Goal: Information Seeking & Learning: Learn about a topic

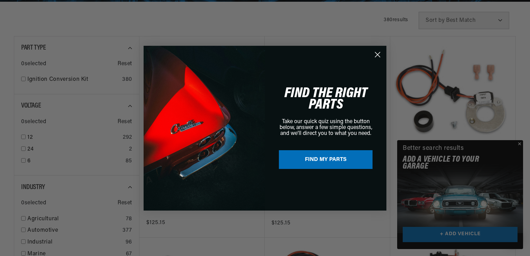
click at [521, 144] on div "Close dialog FIND THE RIGHT PARTS Take our quick quiz using the button below, a…" at bounding box center [265, 128] width 530 height 256
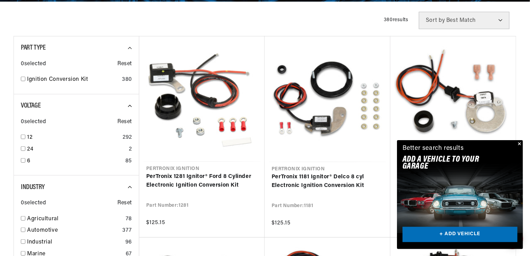
click at [520, 144] on button "Close" at bounding box center [518, 144] width 8 height 8
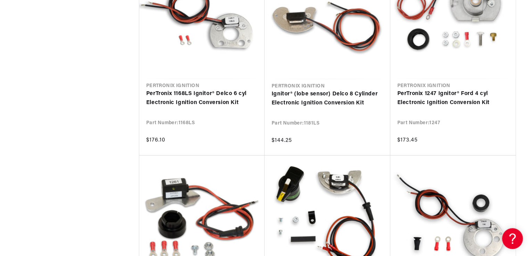
scroll to position [0, 210]
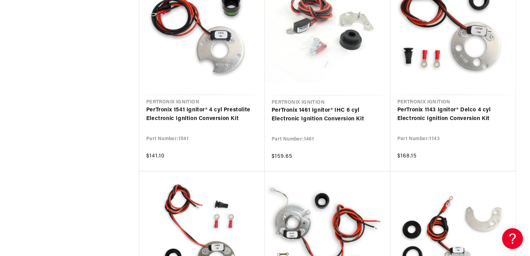
scroll to position [1423, 0]
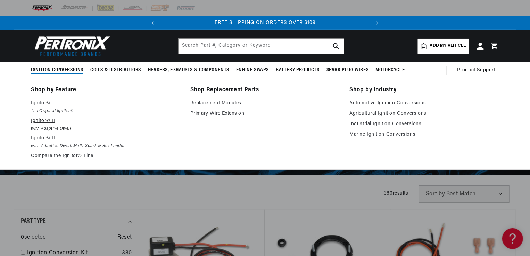
click at [35, 121] on p "Ignitor© II" at bounding box center [106, 121] width 150 height 8
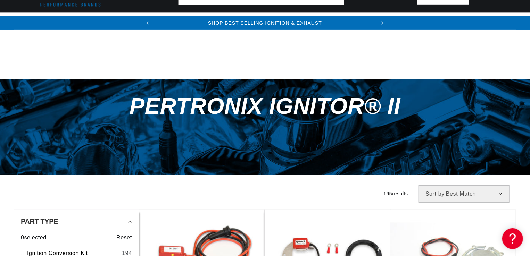
scroll to position [104, 0]
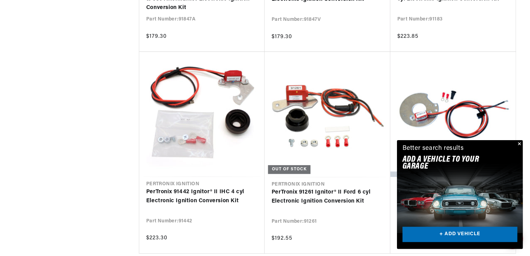
scroll to position [1007, 0]
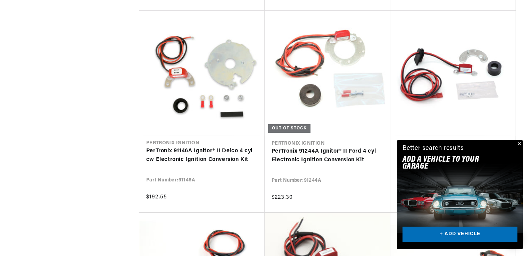
click at [520, 143] on button "Close" at bounding box center [518, 144] width 8 height 8
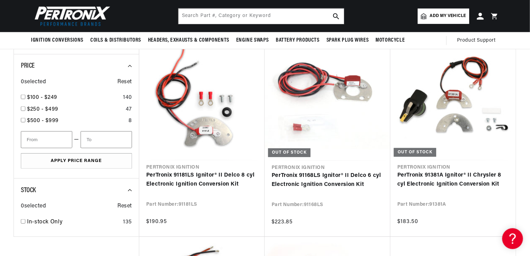
scroll to position [0, 0]
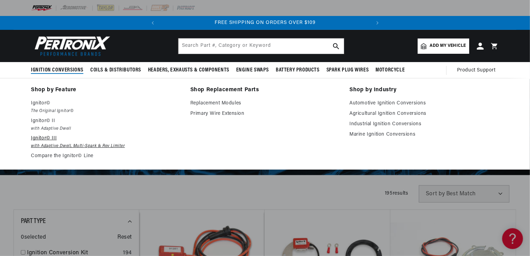
click at [44, 137] on p "Ignitor© III" at bounding box center [106, 138] width 150 height 8
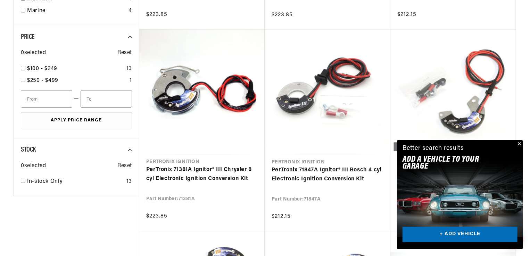
scroll to position [0, 210]
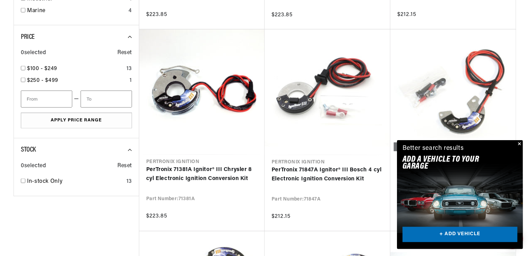
click at [520, 144] on button "Close" at bounding box center [518, 144] width 8 height 8
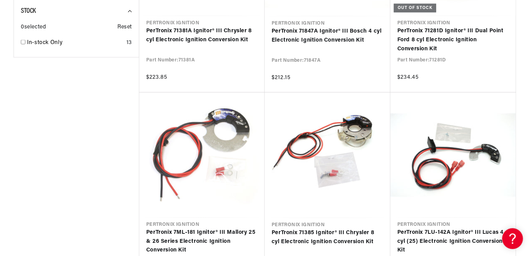
scroll to position [694, 0]
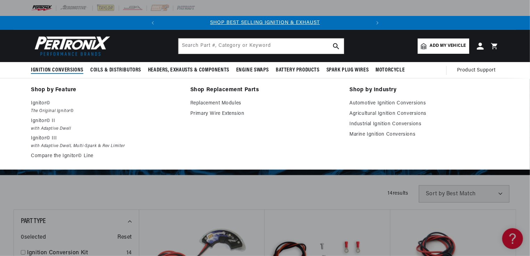
scroll to position [0, 210]
click at [204, 103] on link "Replacement Modules" at bounding box center [265, 103] width 150 height 8
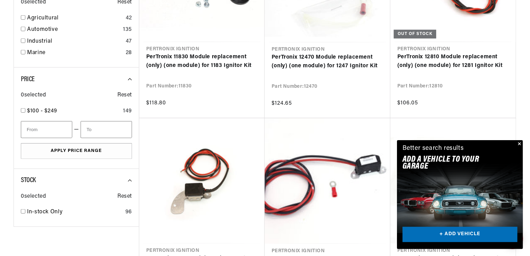
scroll to position [382, 0]
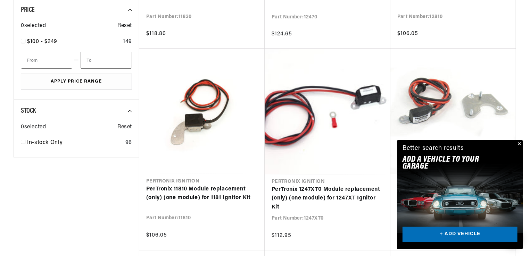
click at [519, 142] on button "Close" at bounding box center [518, 144] width 8 height 8
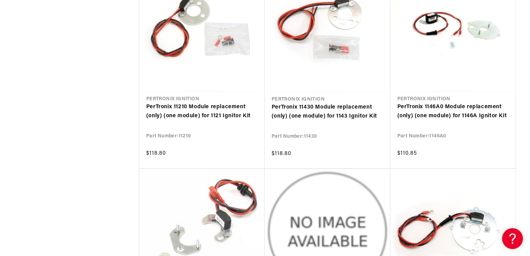
scroll to position [0, 210]
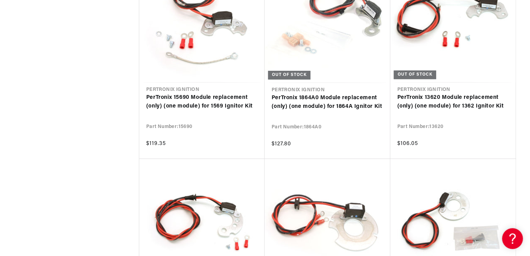
scroll to position [2360, 0]
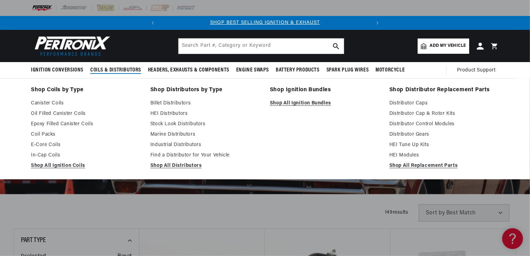
scroll to position [0, 210]
click at [176, 113] on link "HEI Distributors" at bounding box center [205, 114] width 110 height 8
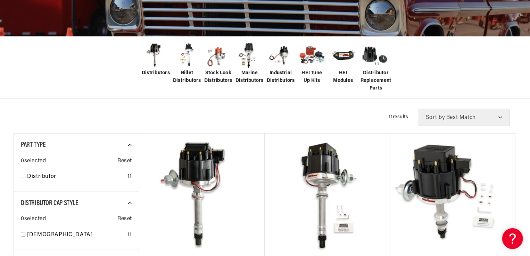
scroll to position [208, 0]
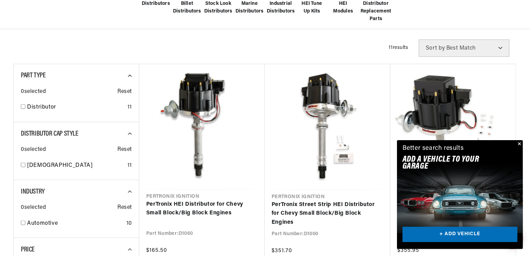
click at [521, 144] on button "Close" at bounding box center [518, 144] width 8 height 8
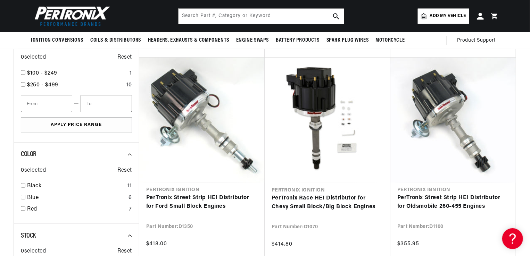
scroll to position [0, 210]
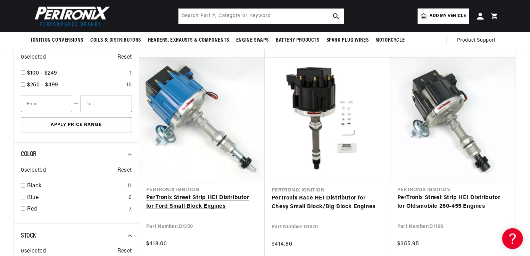
click at [183, 194] on link "PerTronix Street Strip HEI Distributor for Ford Small Block Engines" at bounding box center [201, 203] width 111 height 18
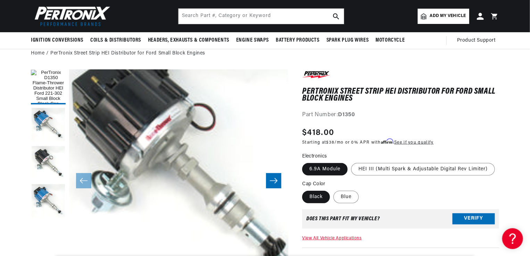
scroll to position [0, 210]
click at [274, 184] on icon "Slide right" at bounding box center [273, 180] width 8 height 7
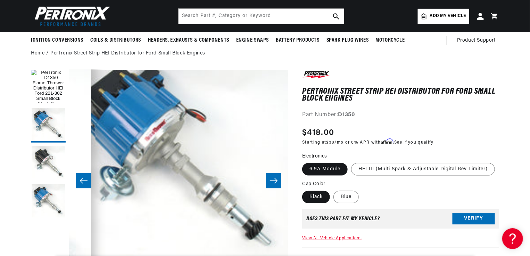
click at [274, 184] on icon "Slide right" at bounding box center [273, 180] width 8 height 7
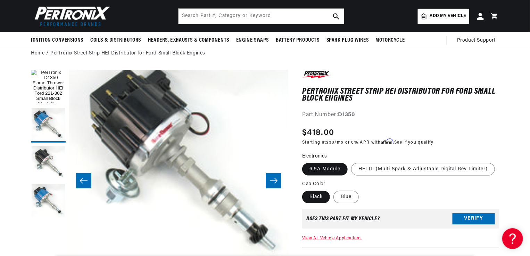
click at [274, 184] on icon "Slide right" at bounding box center [273, 180] width 8 height 7
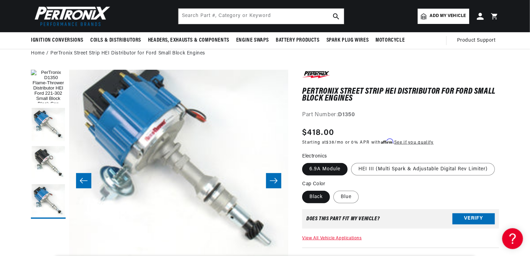
click at [274, 184] on icon "Slide right" at bounding box center [273, 180] width 8 height 7
click at [274, 183] on icon "Slide right" at bounding box center [273, 180] width 8 height 7
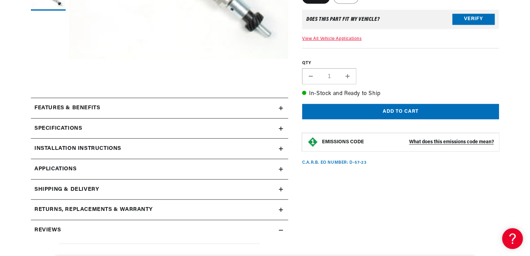
scroll to position [278, 0]
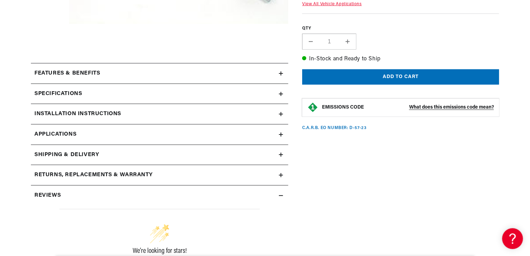
click at [282, 94] on icon at bounding box center [281, 94] width 4 height 0
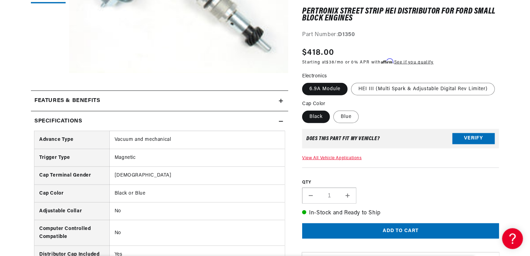
scroll to position [320, 0]
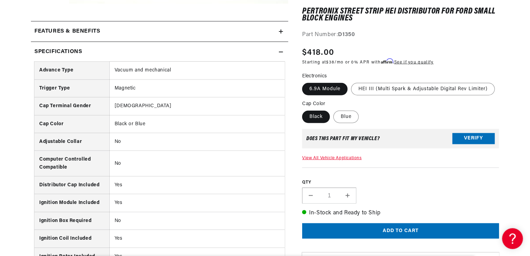
click at [280, 32] on icon at bounding box center [281, 32] width 4 height 4
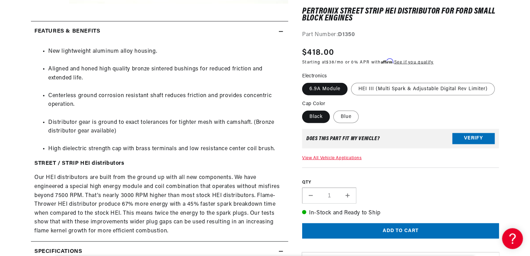
click at [280, 32] on icon at bounding box center [281, 32] width 4 height 4
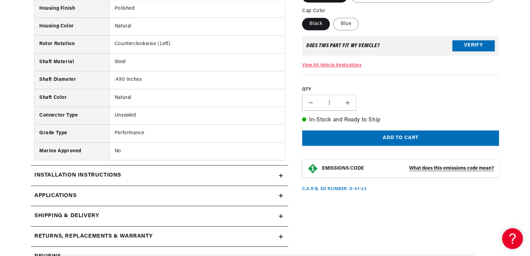
scroll to position [771, 0]
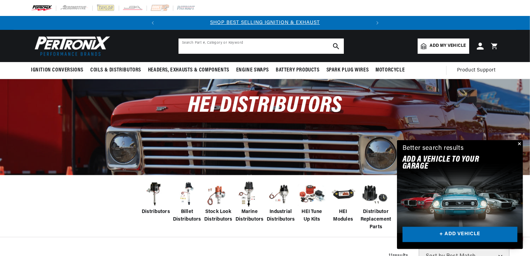
click at [243, 44] on input "text" at bounding box center [260, 46] width 165 height 15
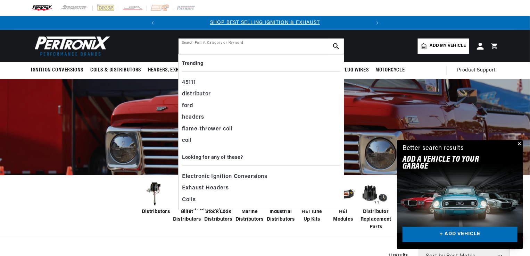
scroll to position [0, 210]
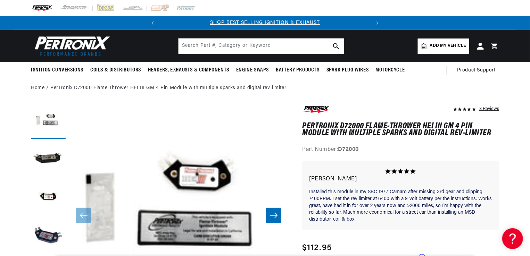
scroll to position [69, 0]
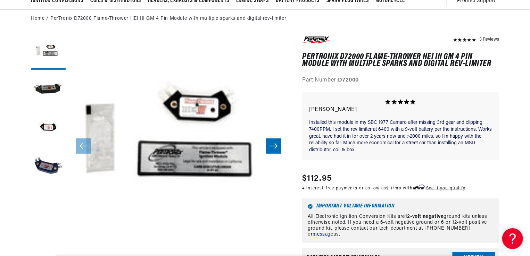
click at [278, 140] on button "Slide right" at bounding box center [273, 145] width 15 height 15
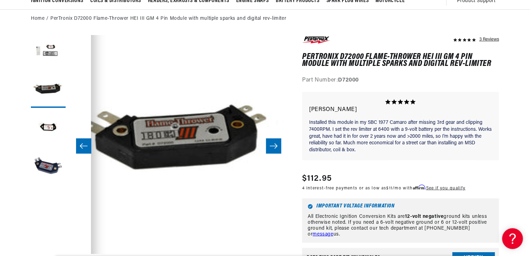
click at [278, 146] on button "Slide right" at bounding box center [273, 145] width 15 height 15
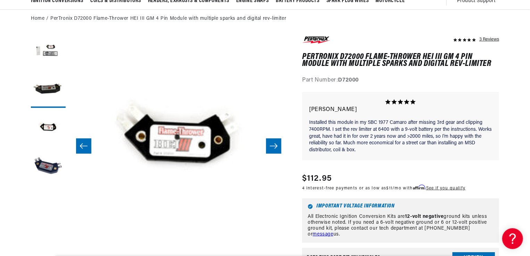
scroll to position [0, 210]
click at [278, 146] on button "Slide right" at bounding box center [273, 145] width 15 height 15
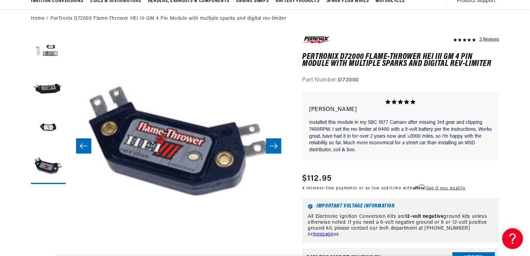
click at [278, 146] on button "Slide right" at bounding box center [273, 145] width 15 height 15
click at [85, 146] on icon "Slide left" at bounding box center [83, 146] width 8 height 7
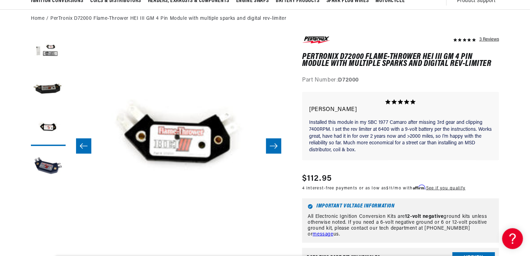
click at [85, 146] on icon "Slide left" at bounding box center [83, 146] width 8 height 7
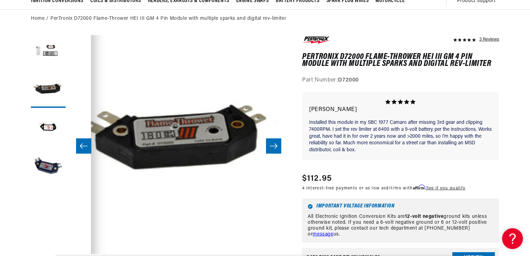
click at [275, 149] on icon "Slide right" at bounding box center [273, 146] width 8 height 7
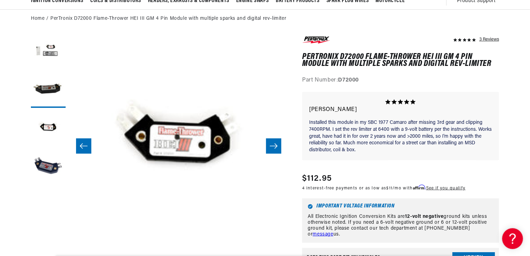
click at [275, 149] on icon "Slide right" at bounding box center [273, 146] width 8 height 7
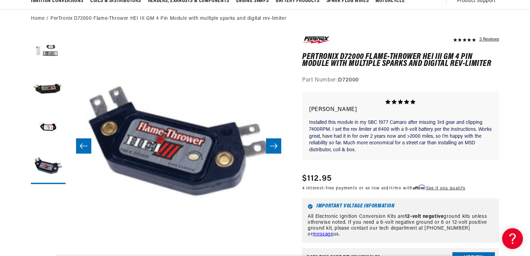
scroll to position [0, 0]
